Goal: Task Accomplishment & Management: Use online tool/utility

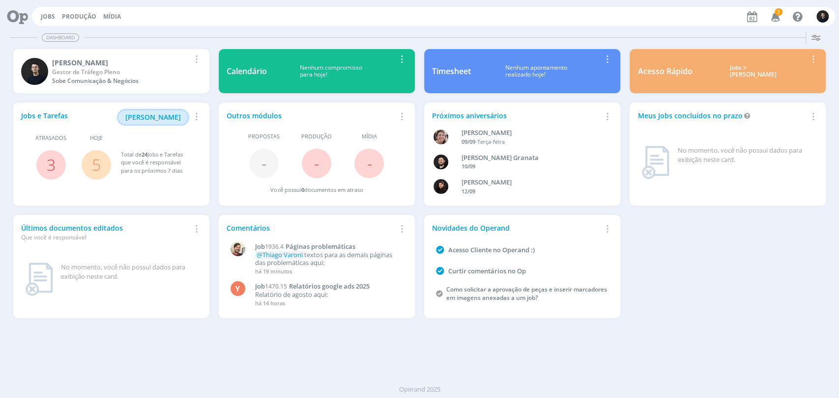
click at [150, 116] on span "[PERSON_NAME]" at bounding box center [153, 116] width 56 height 9
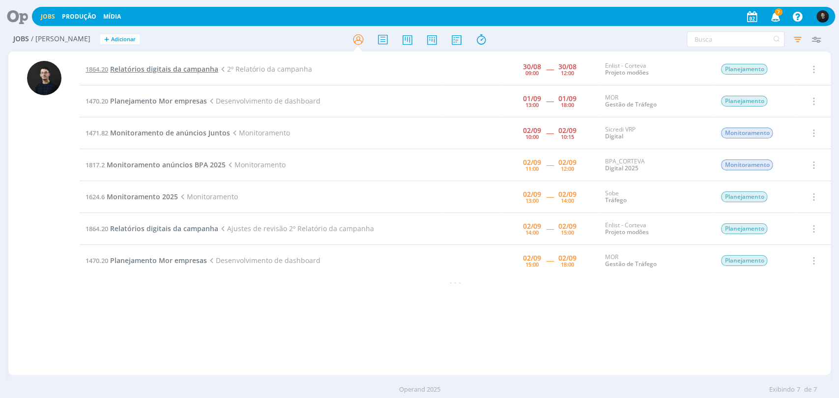
click at [168, 66] on span "Relatórios digitais da campanha" at bounding box center [164, 68] width 108 height 9
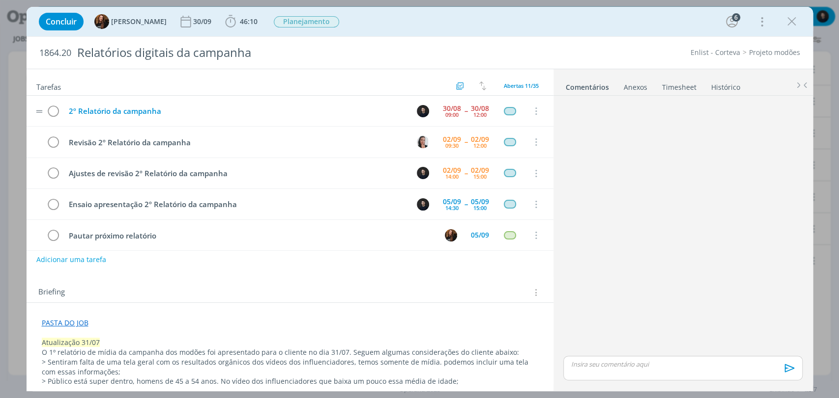
scroll to position [303, 0]
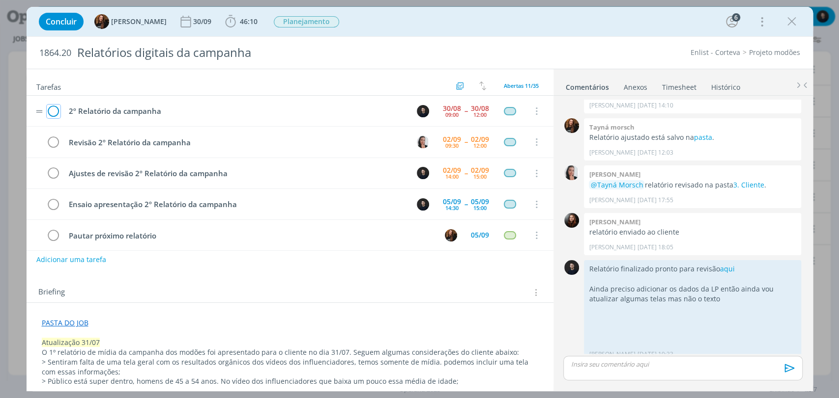
click at [55, 113] on icon "dialog" at bounding box center [54, 111] width 14 height 15
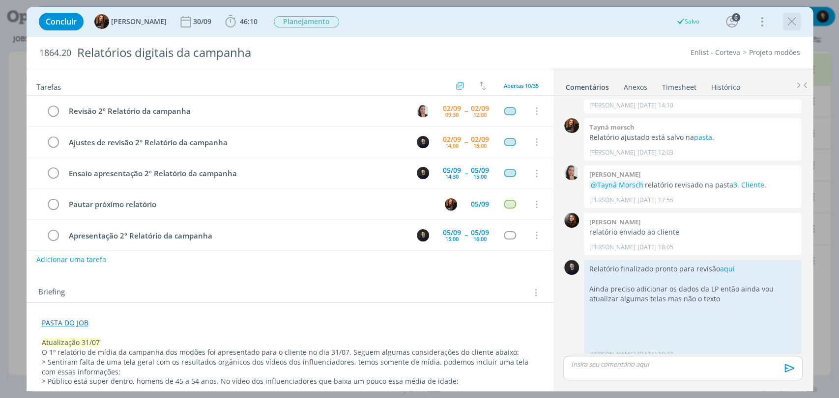
click at [786, 18] on icon "dialog" at bounding box center [791, 21] width 15 height 15
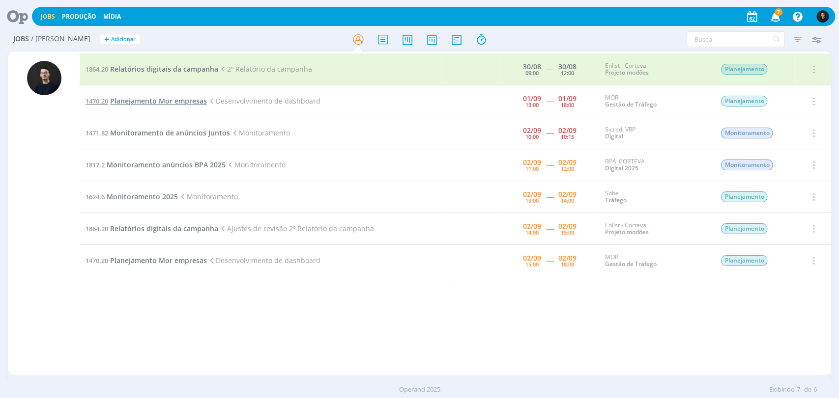
click at [178, 98] on span "Planejamento Mor empresas" at bounding box center [158, 100] width 97 height 9
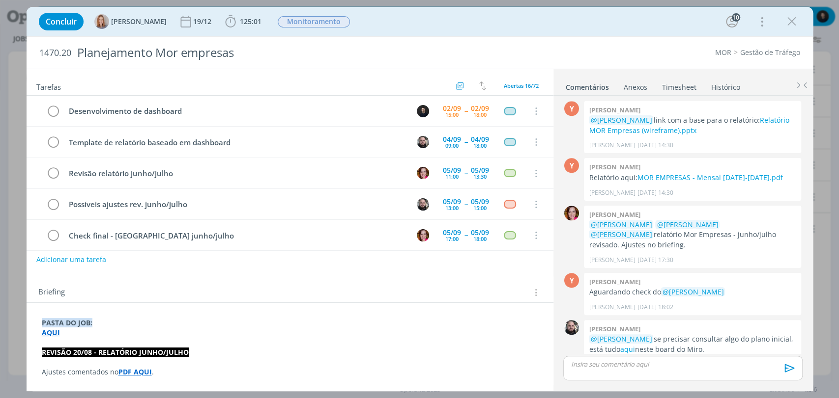
scroll to position [346, 0]
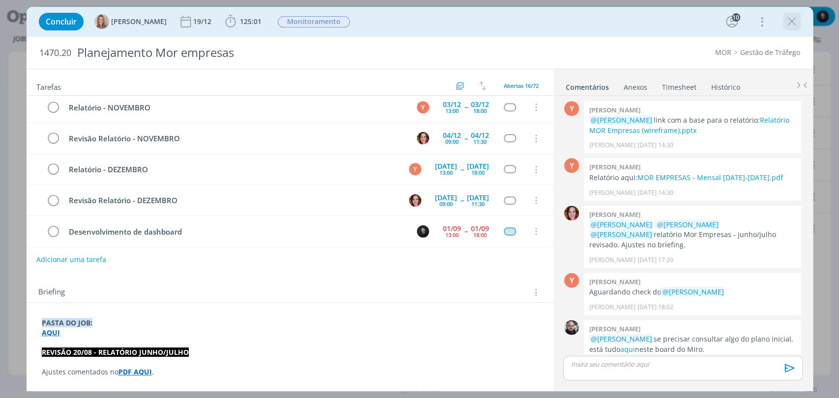
click at [795, 22] on icon "dialog" at bounding box center [791, 21] width 15 height 15
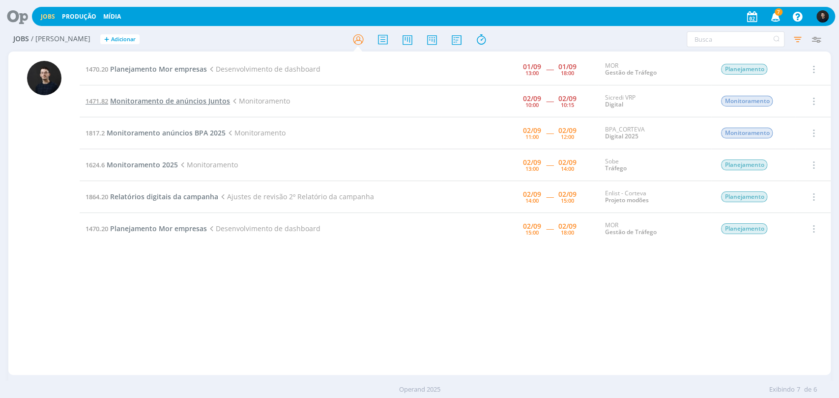
click at [168, 100] on span "Monitoramento de anúncios Juntos" at bounding box center [170, 100] width 120 height 9
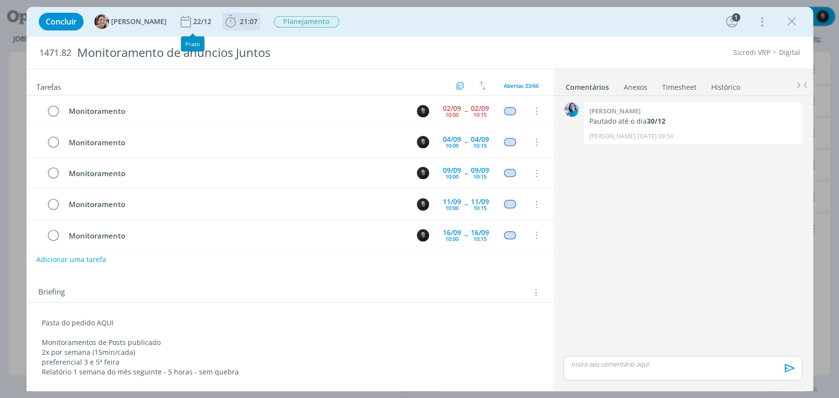
click at [231, 26] on span "21:07" at bounding box center [241, 21] width 36 height 15
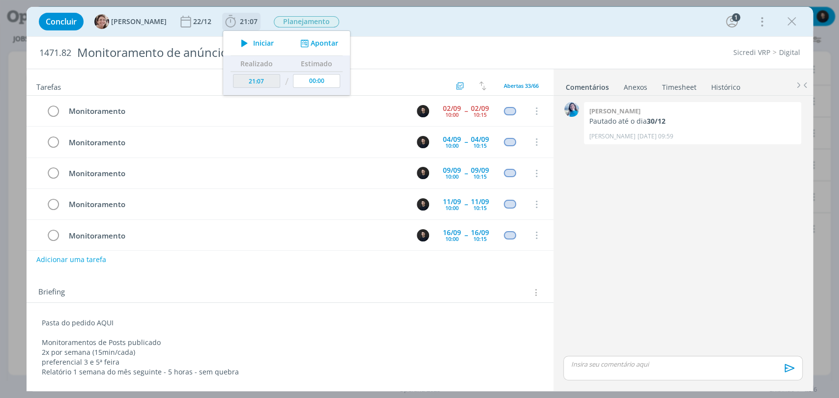
click at [240, 50] on div "Iniciar Apontar" at bounding box center [286, 43] width 127 height 25
click at [253, 44] on span "Iniciar" at bounding box center [263, 43] width 21 height 7
drag, startPoint x: 792, startPoint y: 18, endPoint x: 533, endPoint y: 0, distance: 260.0
click at [795, 19] on icon "dialog" at bounding box center [791, 21] width 15 height 15
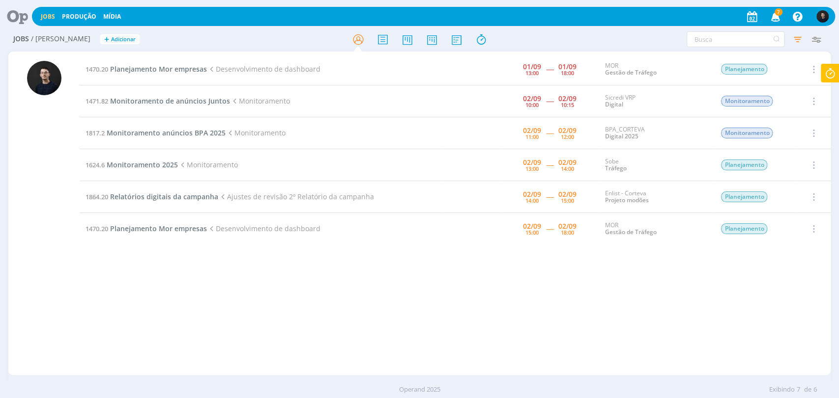
click at [822, 75] on icon at bounding box center [830, 73] width 18 height 19
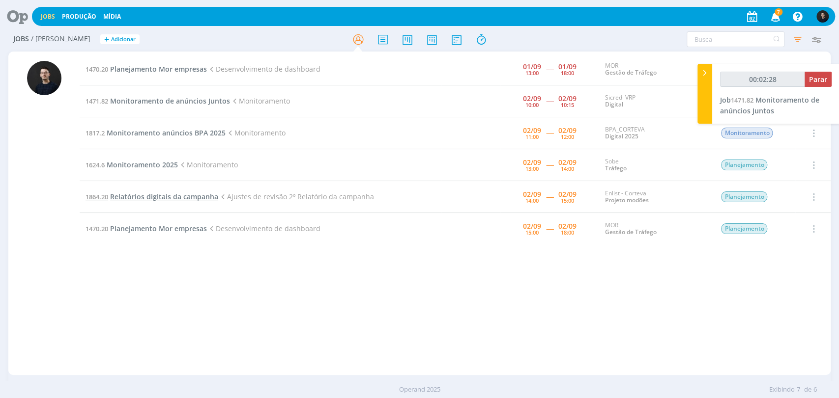
drag, startPoint x: 372, startPoint y: 198, endPoint x: 86, endPoint y: 198, distance: 285.9
click at [86, 198] on td "1864.20 Relatórios digitais da campanha Ajustes de revisão 2º Relatório da camp…" at bounding box center [261, 197] width 362 height 32
click at [145, 197] on span "Relatórios digitais da campanha" at bounding box center [164, 196] width 108 height 9
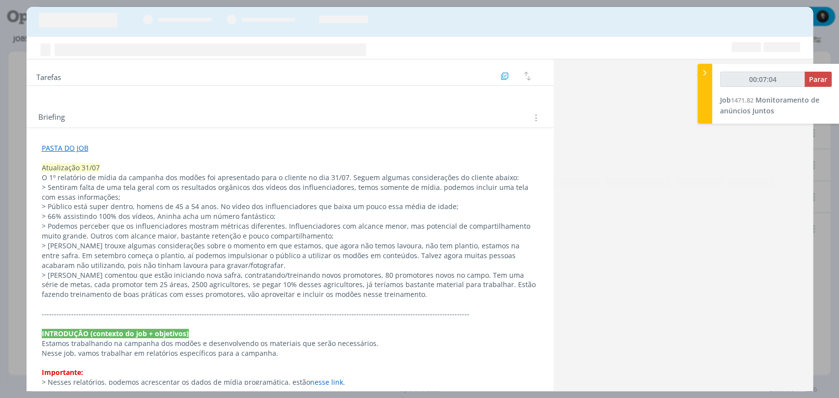
scroll to position [303, 0]
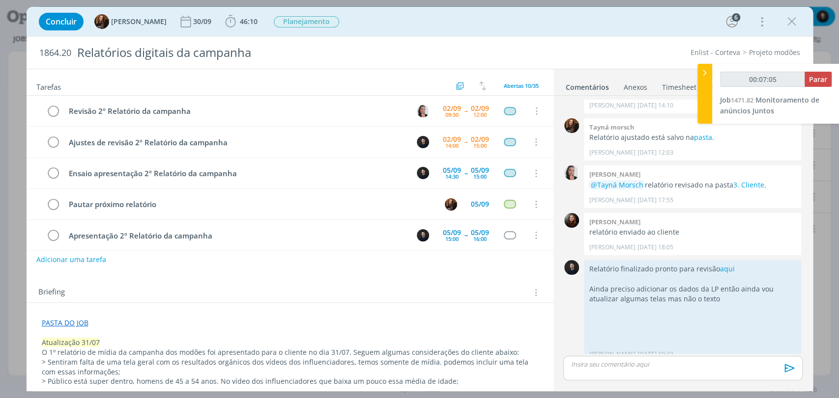
click at [63, 319] on link "PASTA DO JOB" at bounding box center [65, 322] width 47 height 9
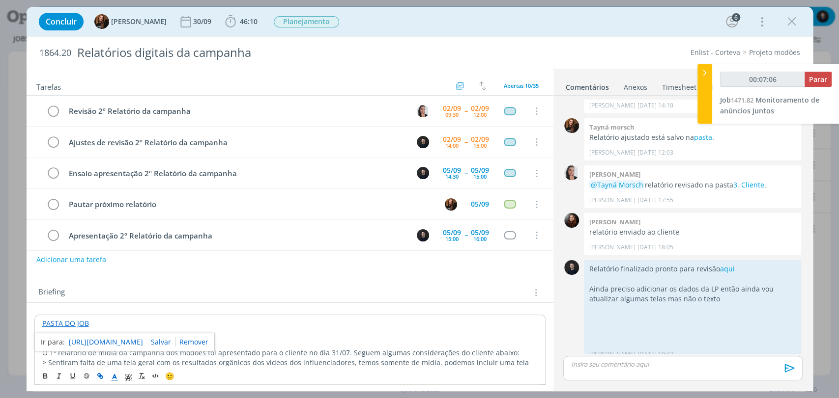
click at [122, 343] on link "[URL][DOMAIN_NAME]" at bounding box center [106, 342] width 74 height 13
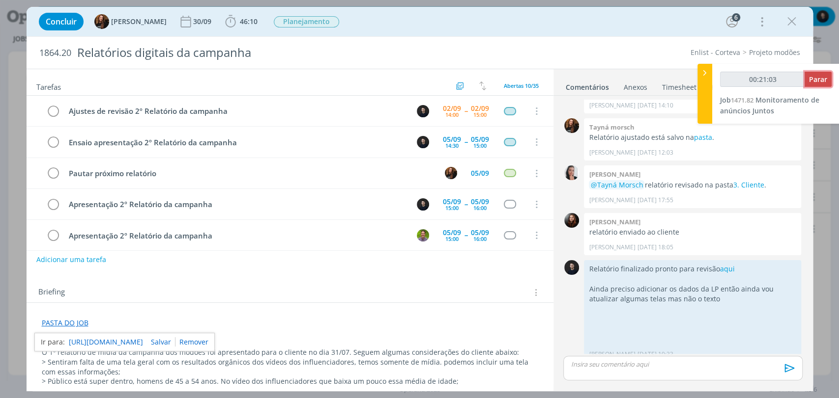
drag, startPoint x: 816, startPoint y: 76, endPoint x: 814, endPoint y: 86, distance: 11.0
click at [816, 76] on span "Parar" at bounding box center [818, 79] width 18 height 9
type input "00:22:00"
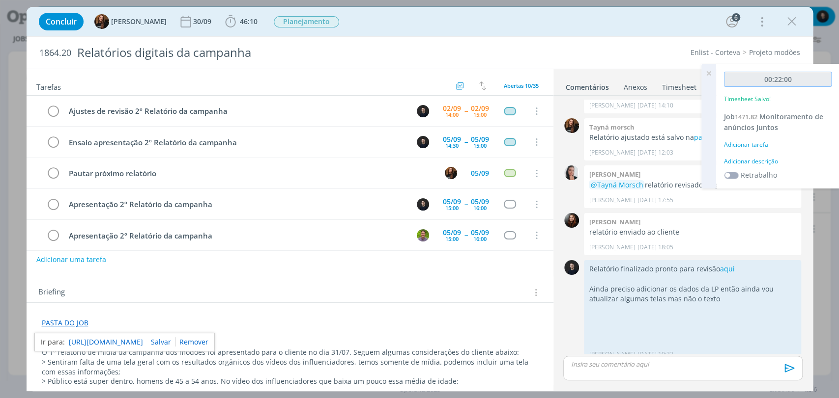
click at [823, 84] on input "00:22:00" at bounding box center [778, 79] width 108 height 15
click at [786, 168] on div "00:22:00 Timesheet Salvo! Job 1471.82 Monitoramento de anúncios Juntos Adiciona…" at bounding box center [777, 126] width 123 height 125
click at [766, 158] on div "Adicionar descrição" at bounding box center [778, 161] width 108 height 9
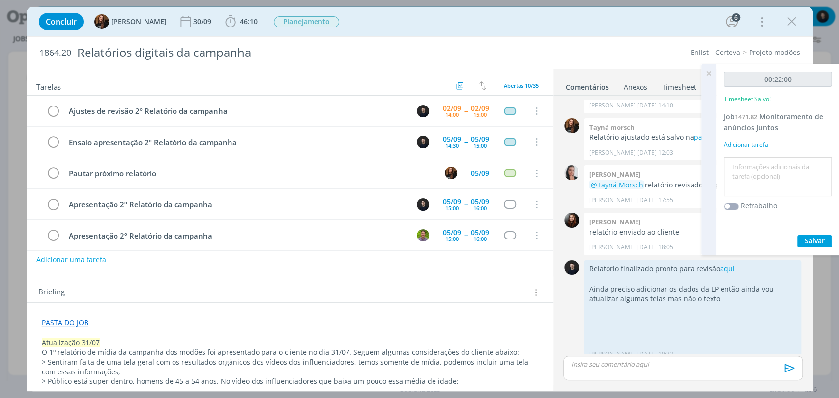
click at [775, 178] on textarea at bounding box center [777, 177] width 103 height 35
type textarea "monitoramento"
click at [797, 235] on button "Salvar" at bounding box center [814, 241] width 34 height 12
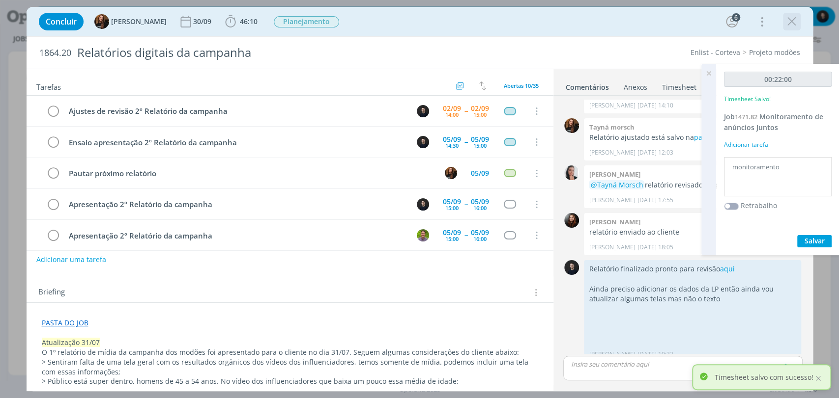
click at [793, 22] on icon "dialog" at bounding box center [791, 21] width 15 height 15
